Goal: Information Seeking & Learning: Learn about a topic

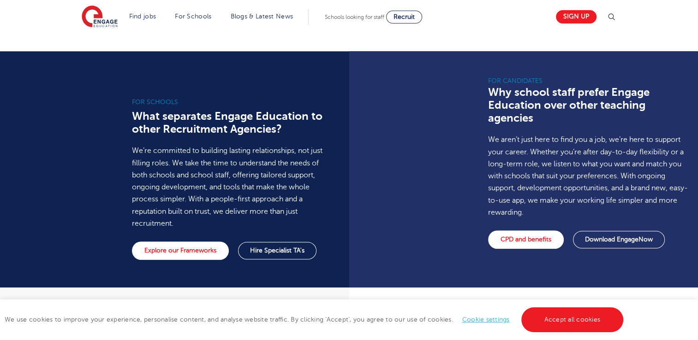
scroll to position [642, 0]
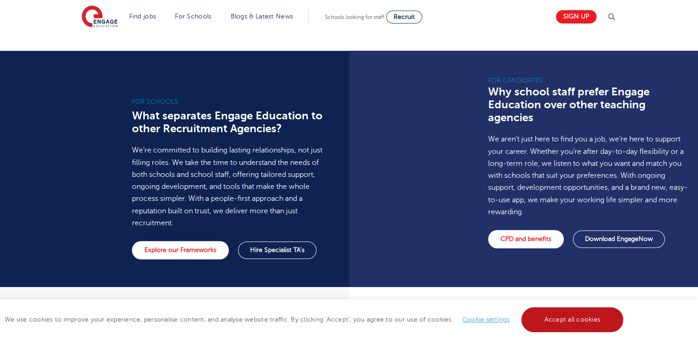
click at [575, 328] on link "Accept all cookies" at bounding box center [572, 320] width 102 height 25
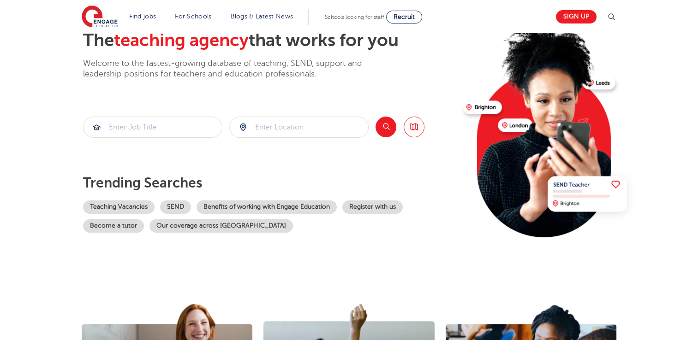
scroll to position [0, 0]
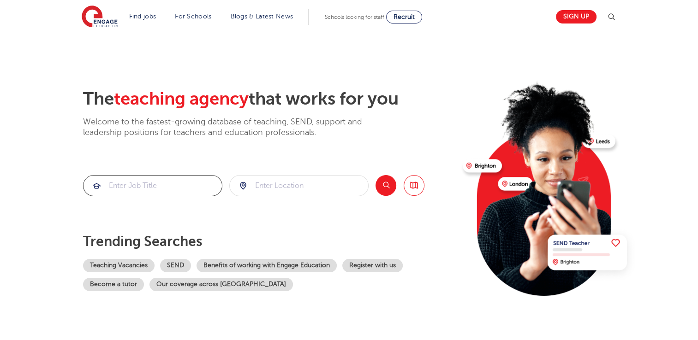
click at [160, 178] on input "search" at bounding box center [152, 186] width 138 height 20
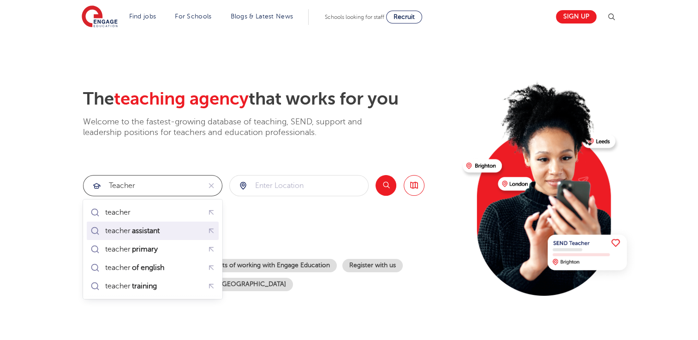
click at [152, 231] on mark "assistant" at bounding box center [146, 231] width 30 height 11
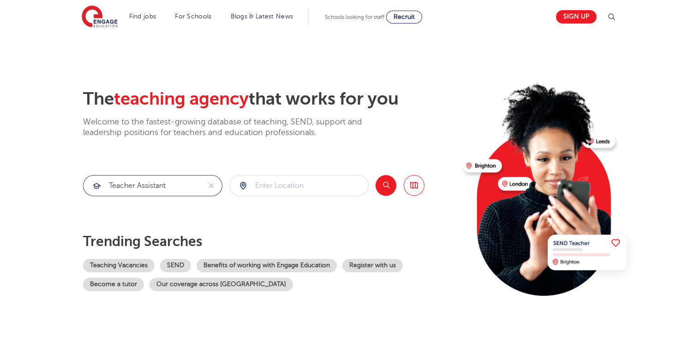
type input "teacher assistant"
click at [325, 187] on input "search" at bounding box center [299, 186] width 138 height 20
click at [391, 190] on button "Search" at bounding box center [385, 185] width 21 height 21
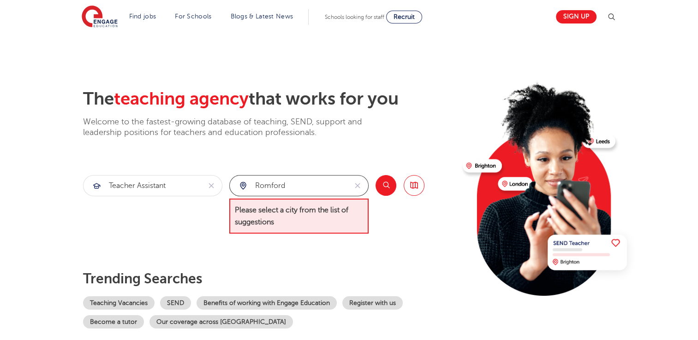
click at [338, 187] on input "romford" at bounding box center [288, 186] width 117 height 20
type input "r"
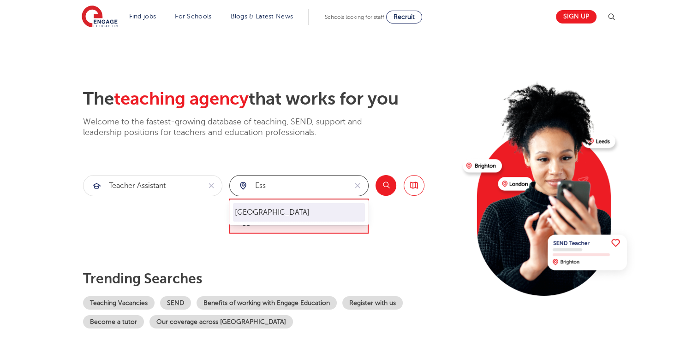
click at [266, 213] on li "Essex" at bounding box center [299, 212] width 132 height 18
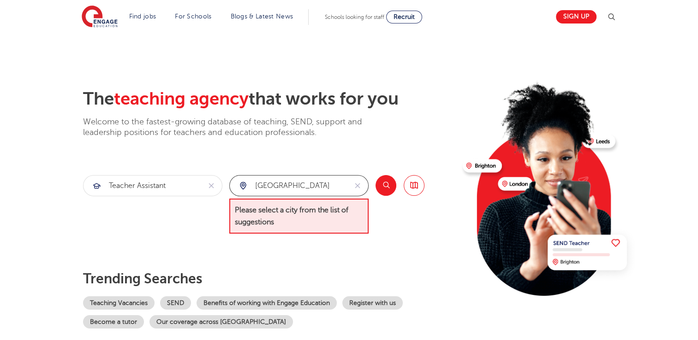
type input "[GEOGRAPHIC_DATA]"
click at [378, 190] on button "Search" at bounding box center [385, 185] width 21 height 21
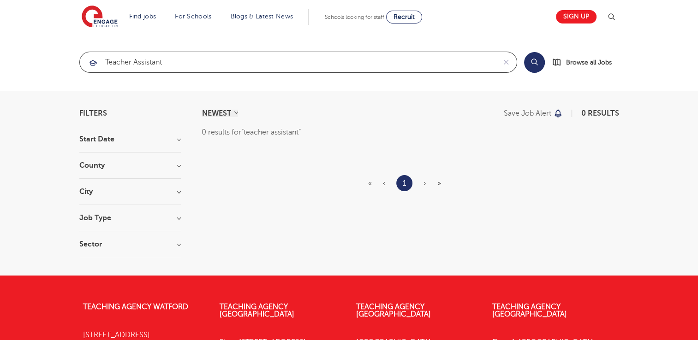
click at [195, 71] on input "teacher assistant" at bounding box center [288, 62] width 416 height 20
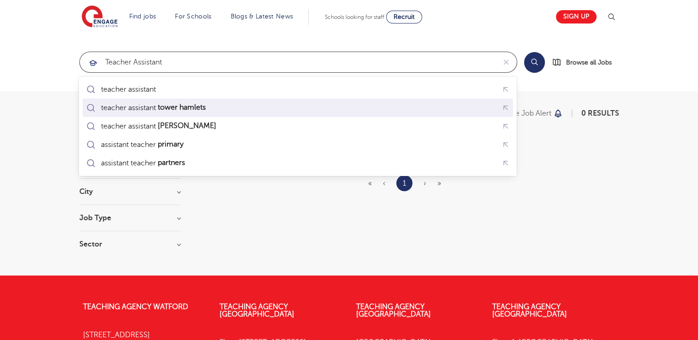
click at [172, 100] on li "teacher assistant tower hamlets" at bounding box center [298, 108] width 430 height 18
type input "teacher assistant tower hamlets"
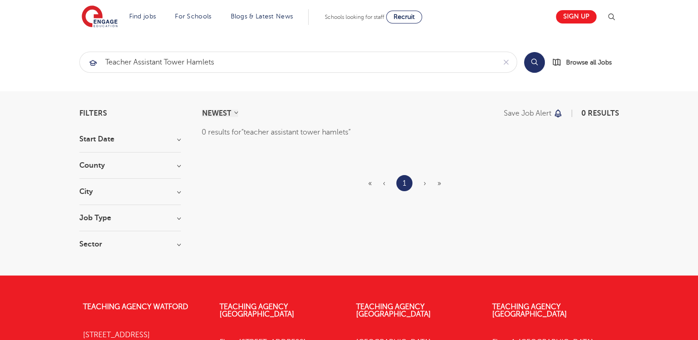
click at [532, 65] on button "Search" at bounding box center [534, 62] width 21 height 21
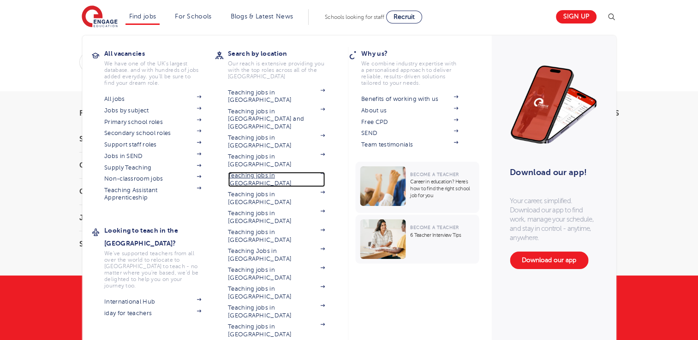
click at [282, 172] on link "Teaching jobs in [GEOGRAPHIC_DATA]" at bounding box center [276, 179] width 97 height 15
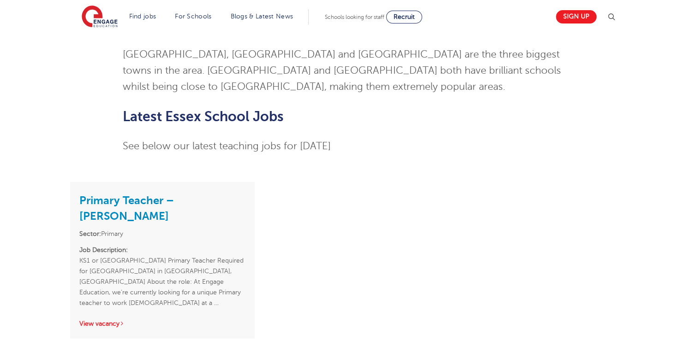
scroll to position [2219, 0]
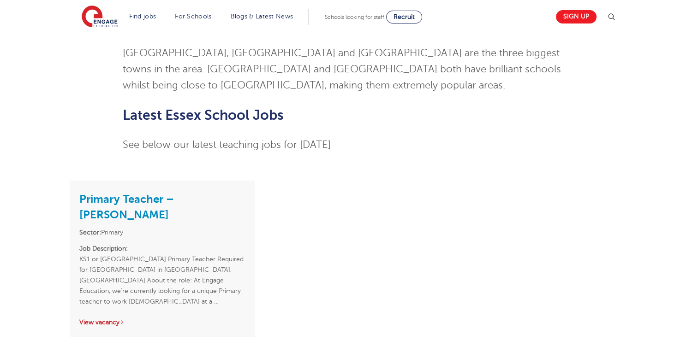
click at [101, 319] on link "View vacancy" at bounding box center [101, 322] width 45 height 7
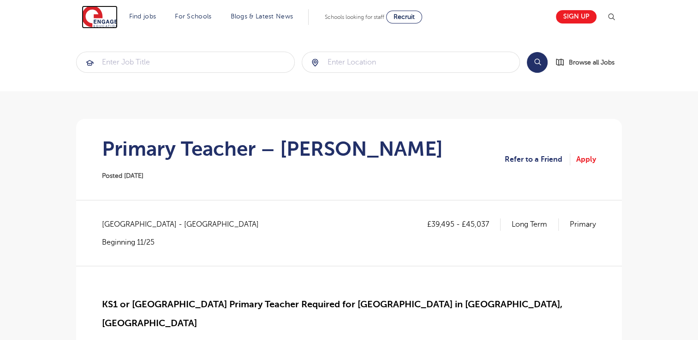
click at [106, 12] on img at bounding box center [100, 17] width 36 height 23
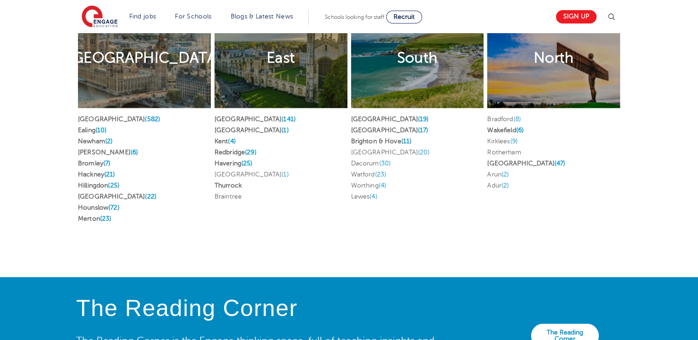
scroll to position [1848, 0]
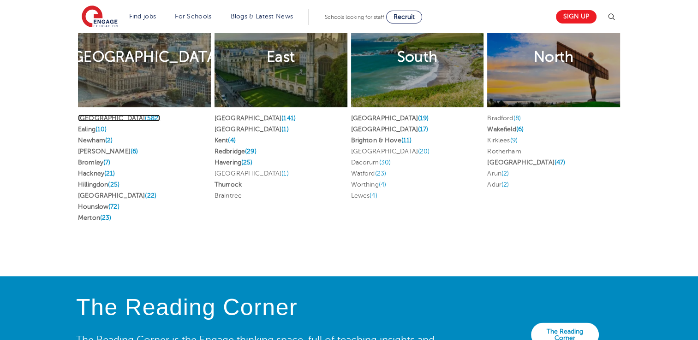
click at [95, 115] on link "London (582)" at bounding box center [119, 118] width 82 height 7
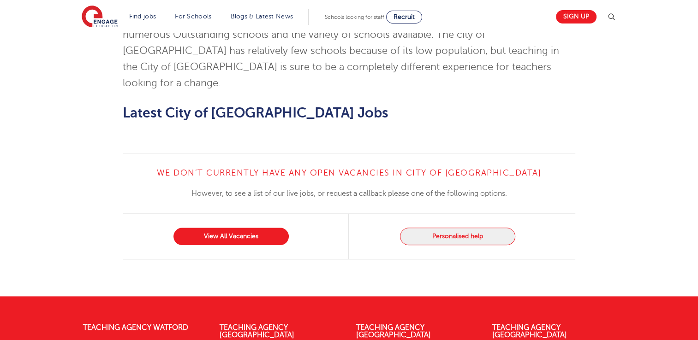
scroll to position [869, 0]
click at [212, 228] on link "View All Vacancies" at bounding box center [230, 237] width 115 height 18
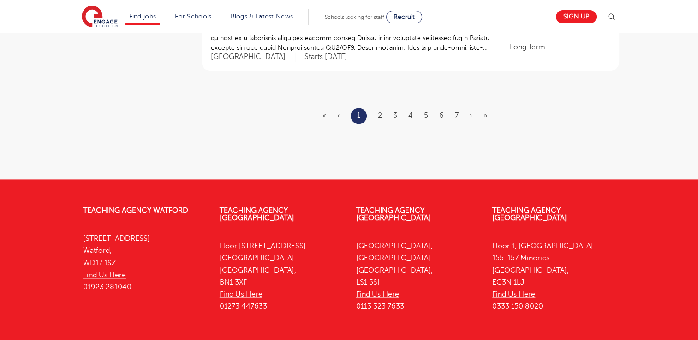
scroll to position [1204, 0]
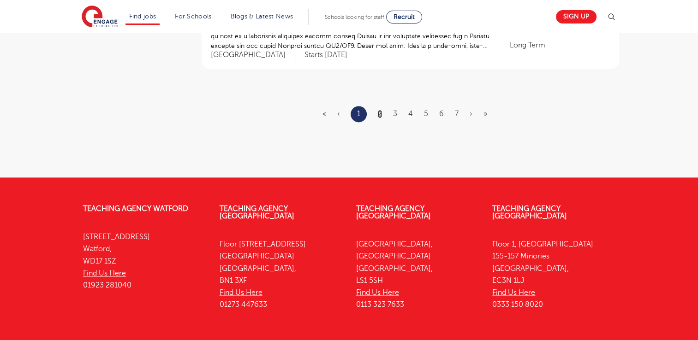
click at [380, 110] on link "2" at bounding box center [380, 114] width 4 height 8
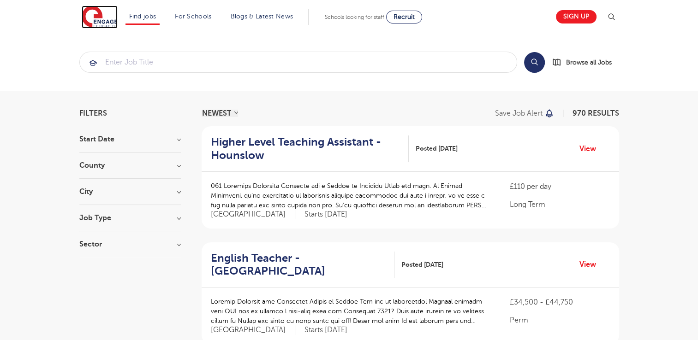
click at [102, 19] on img at bounding box center [100, 17] width 36 height 23
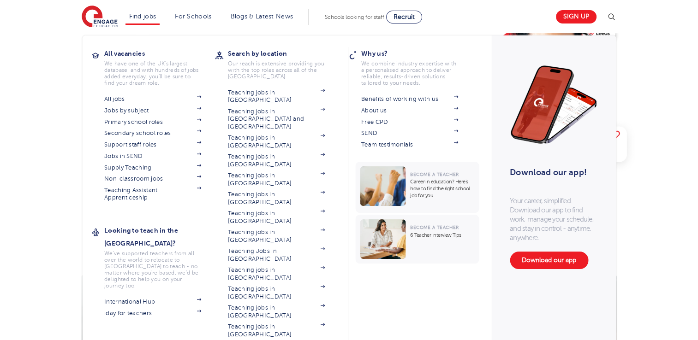
scroll to position [113, 0]
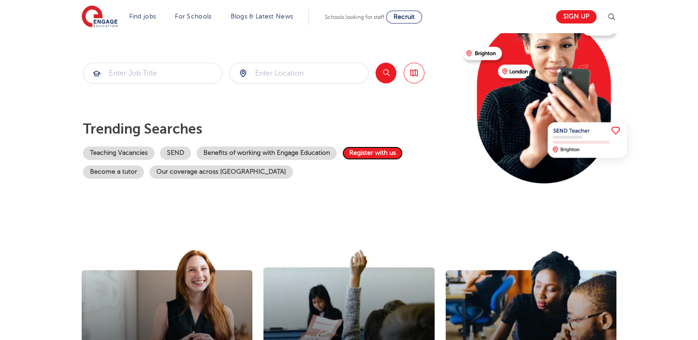
click at [374, 150] on link "Register with us" at bounding box center [372, 153] width 60 height 13
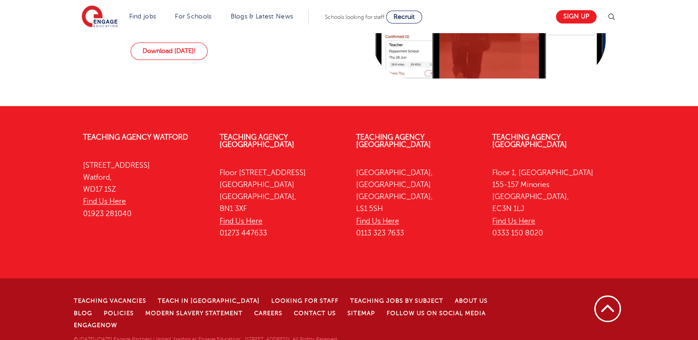
scroll to position [772, 0]
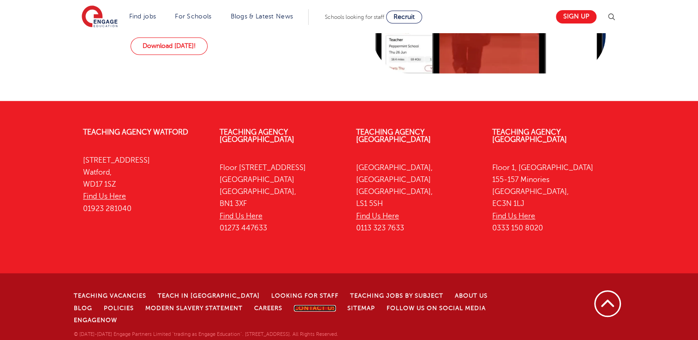
click at [294, 312] on link "Contact Us" at bounding box center [315, 308] width 42 height 6
